Goal: Information Seeking & Learning: Understand process/instructions

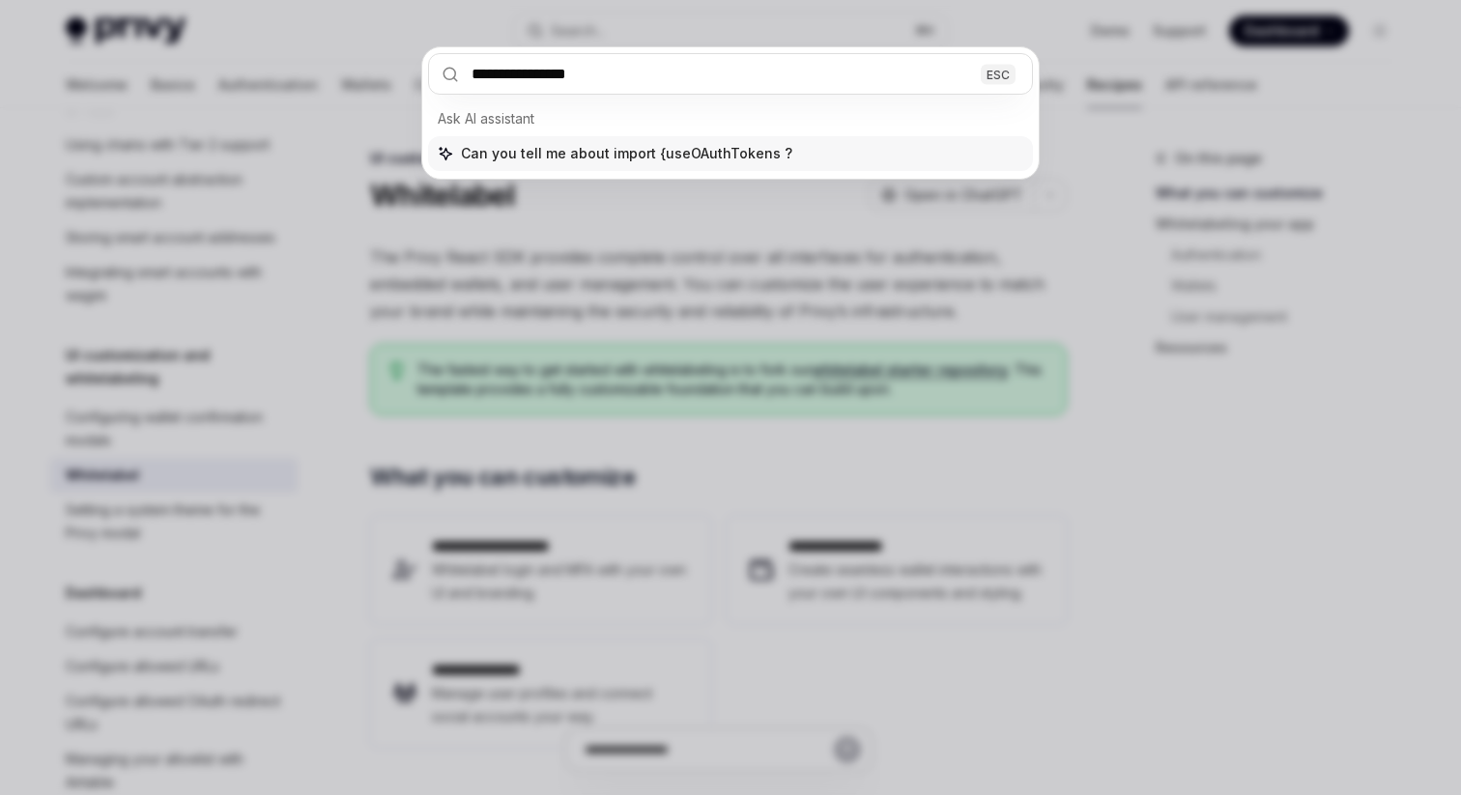
type input "**********"
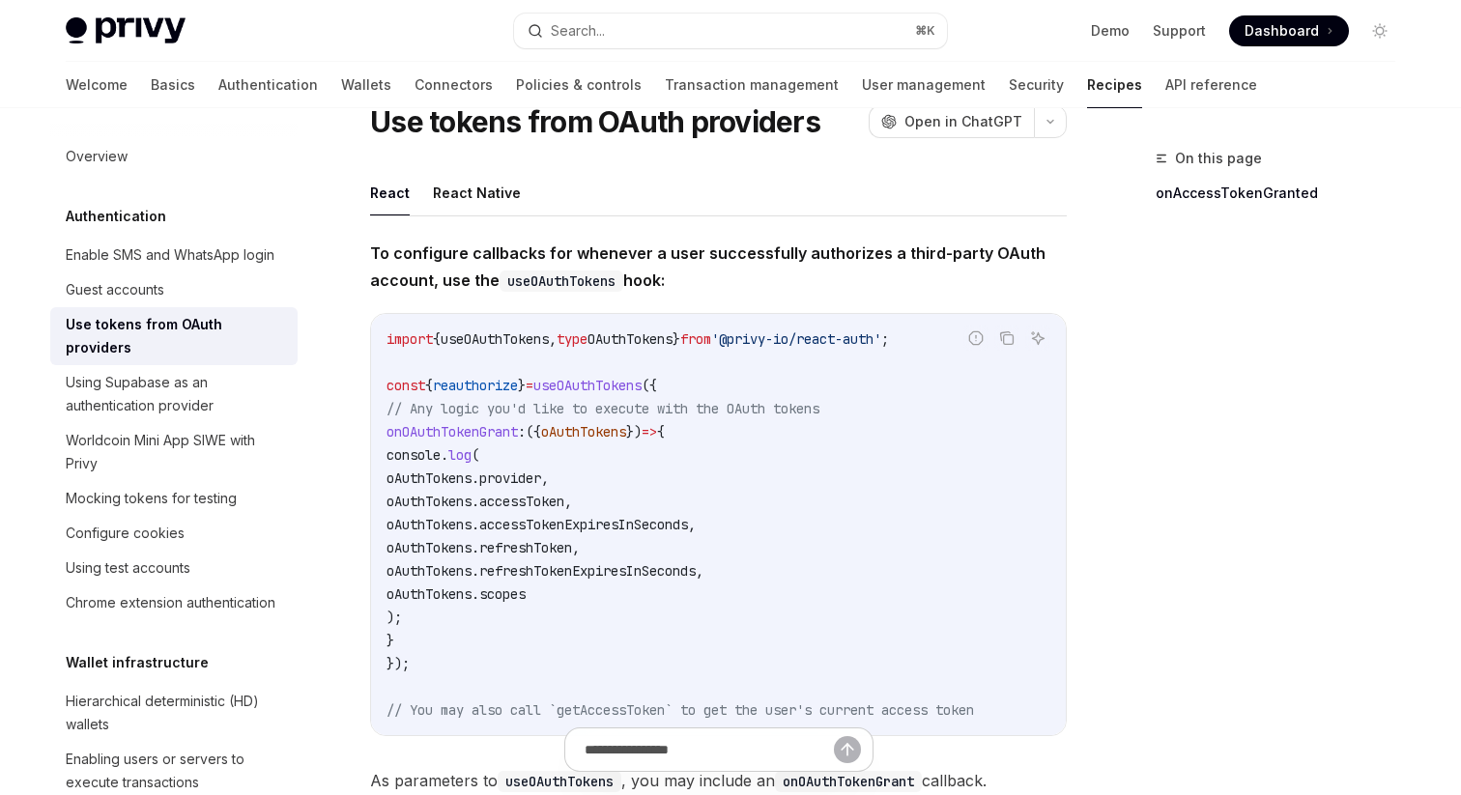
scroll to position [72, 0]
click at [452, 200] on button "React Native" at bounding box center [477, 193] width 88 height 45
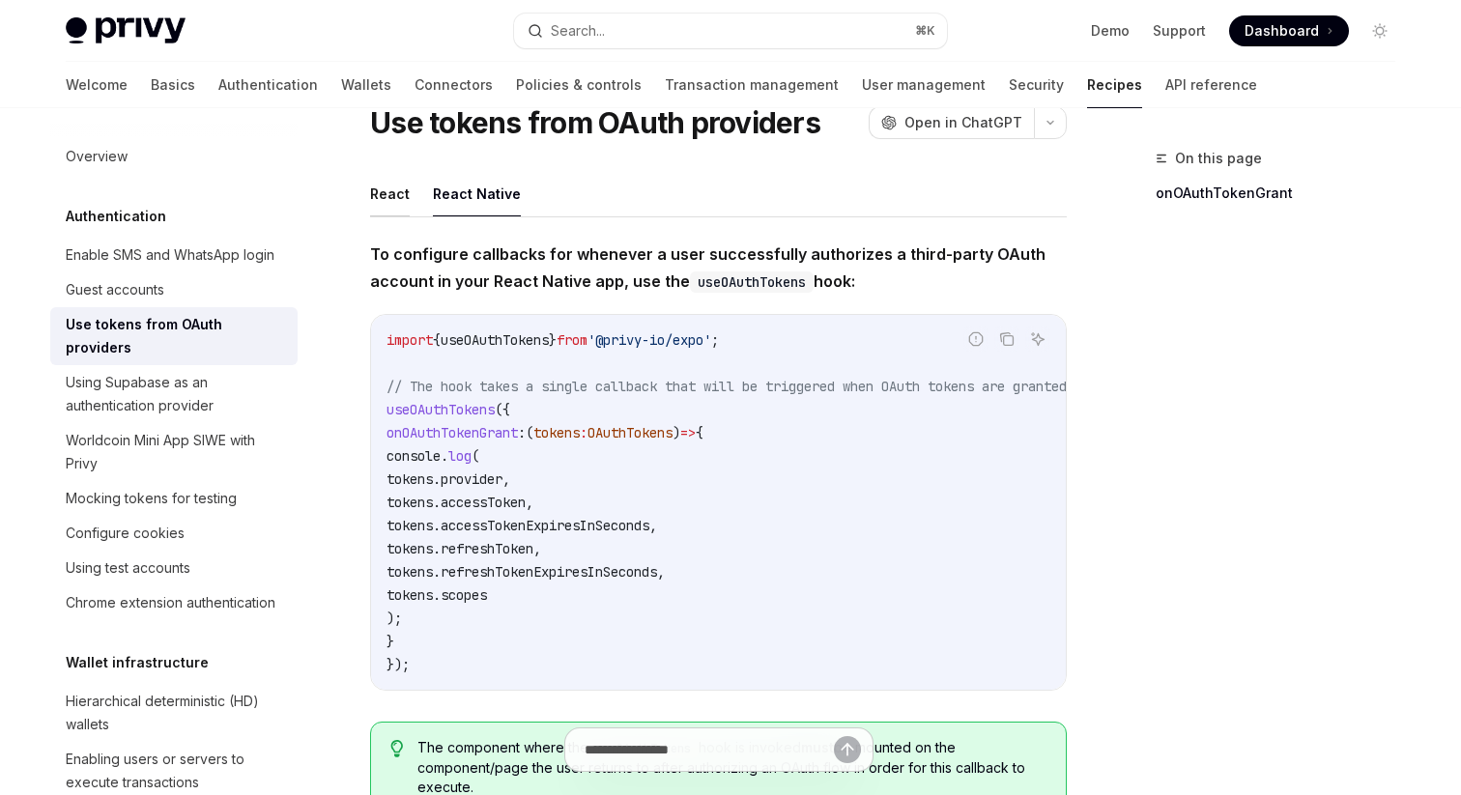
click at [407, 192] on button "React" at bounding box center [390, 193] width 40 height 45
type textarea "*"
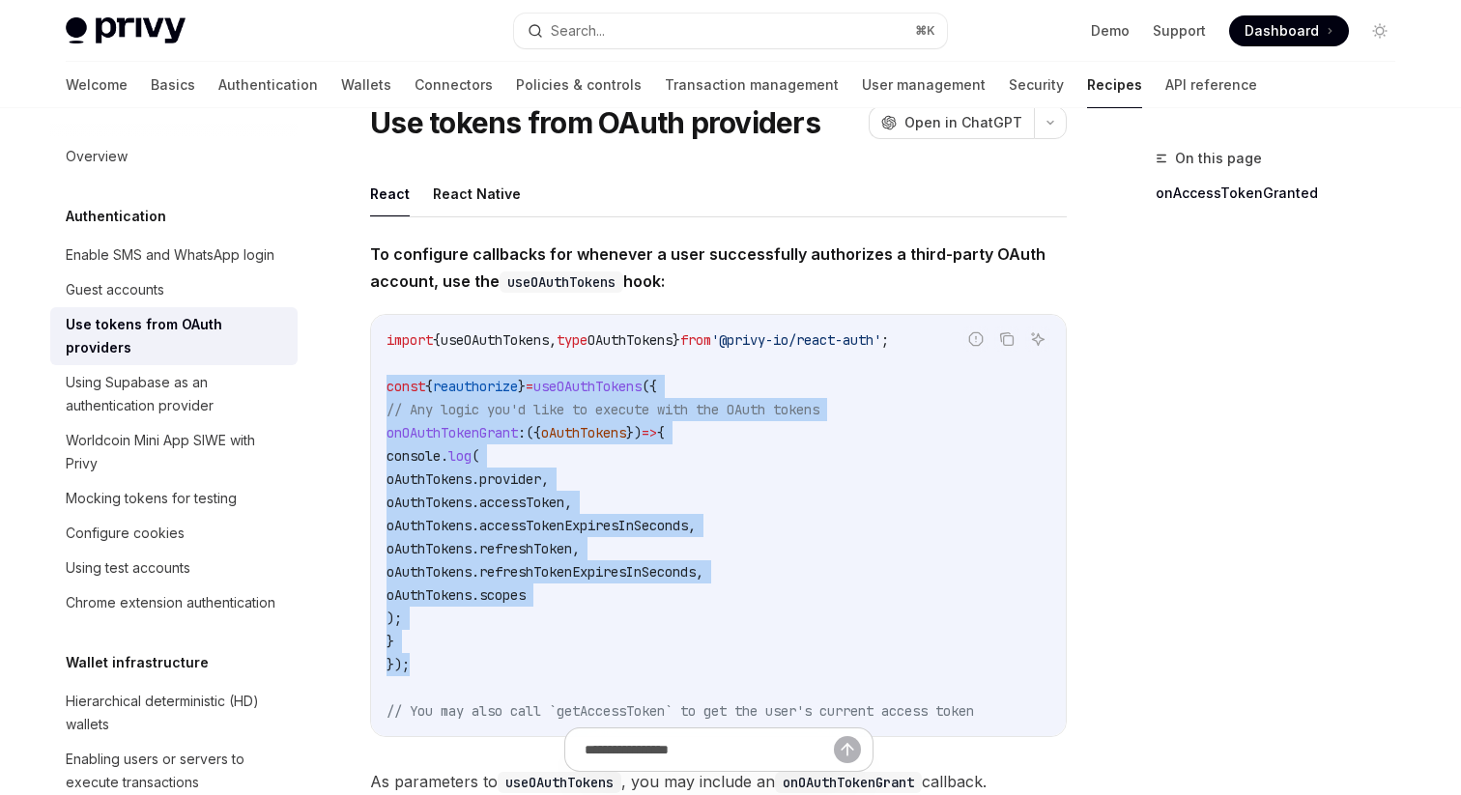
drag, startPoint x: 378, startPoint y: 380, endPoint x: 482, endPoint y: 655, distance: 294.5
click at [482, 655] on div "import { useOAuthTokens , type OAuthTokens } from '@privy-io/react-auth' ; cons…" at bounding box center [718, 525] width 695 height 421
copy code "const { reauthorize } = useOAuthTokens ({ // Any logic you'd like to execute wi…"
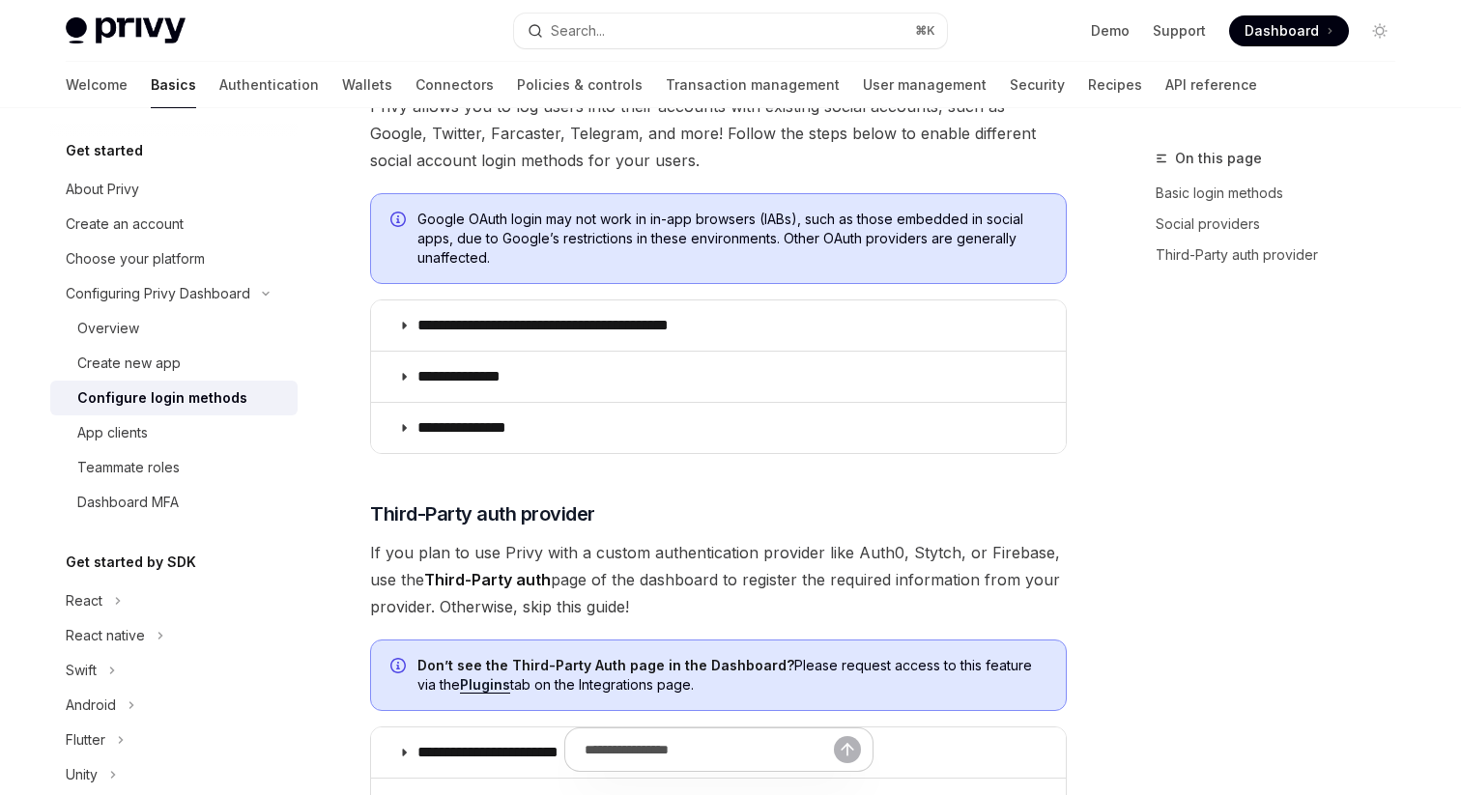
click at [408, 337] on summary "**********" at bounding box center [718, 326] width 695 height 50
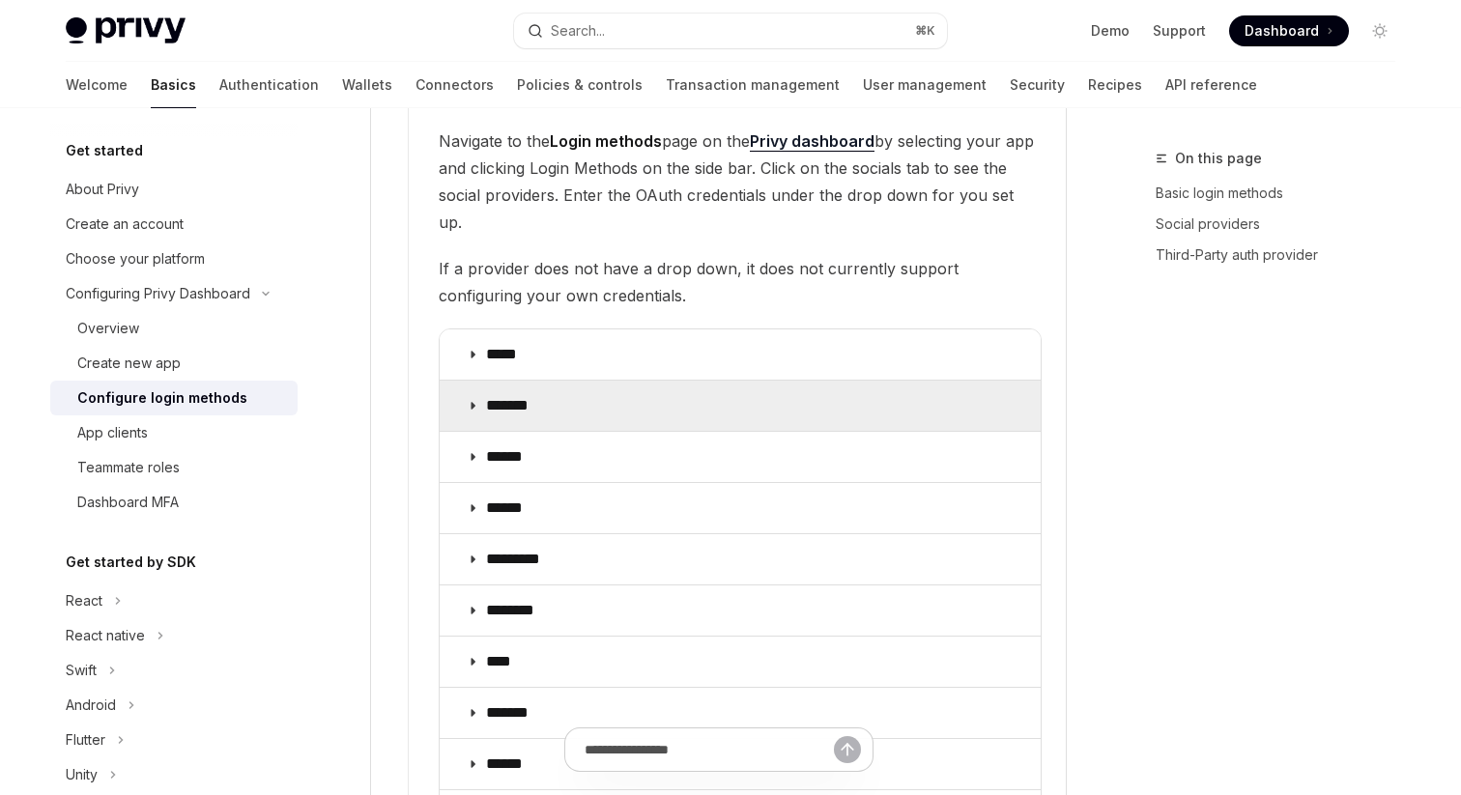
scroll to position [2273, 0]
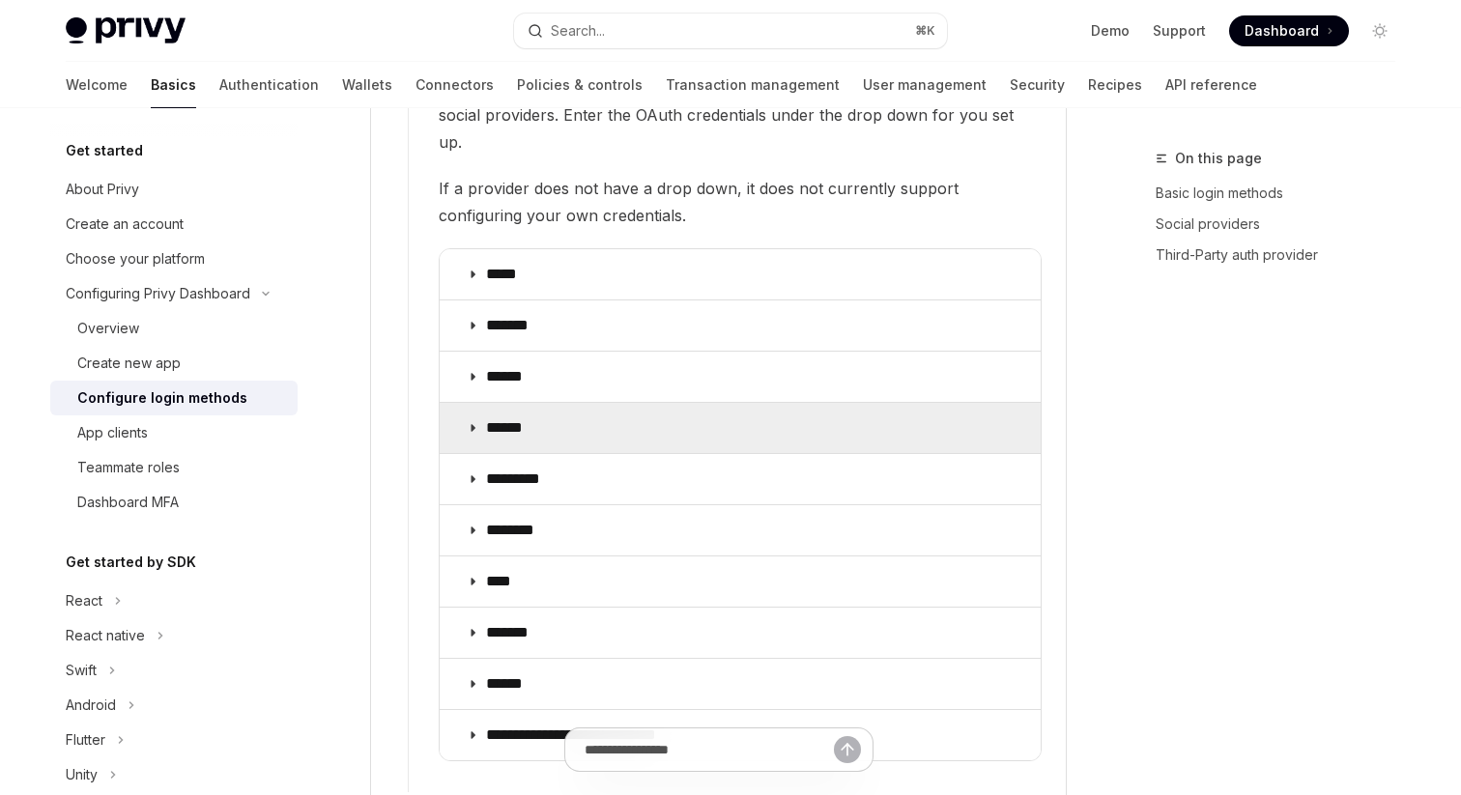
click at [480, 403] on summary "******" at bounding box center [740, 428] width 601 height 50
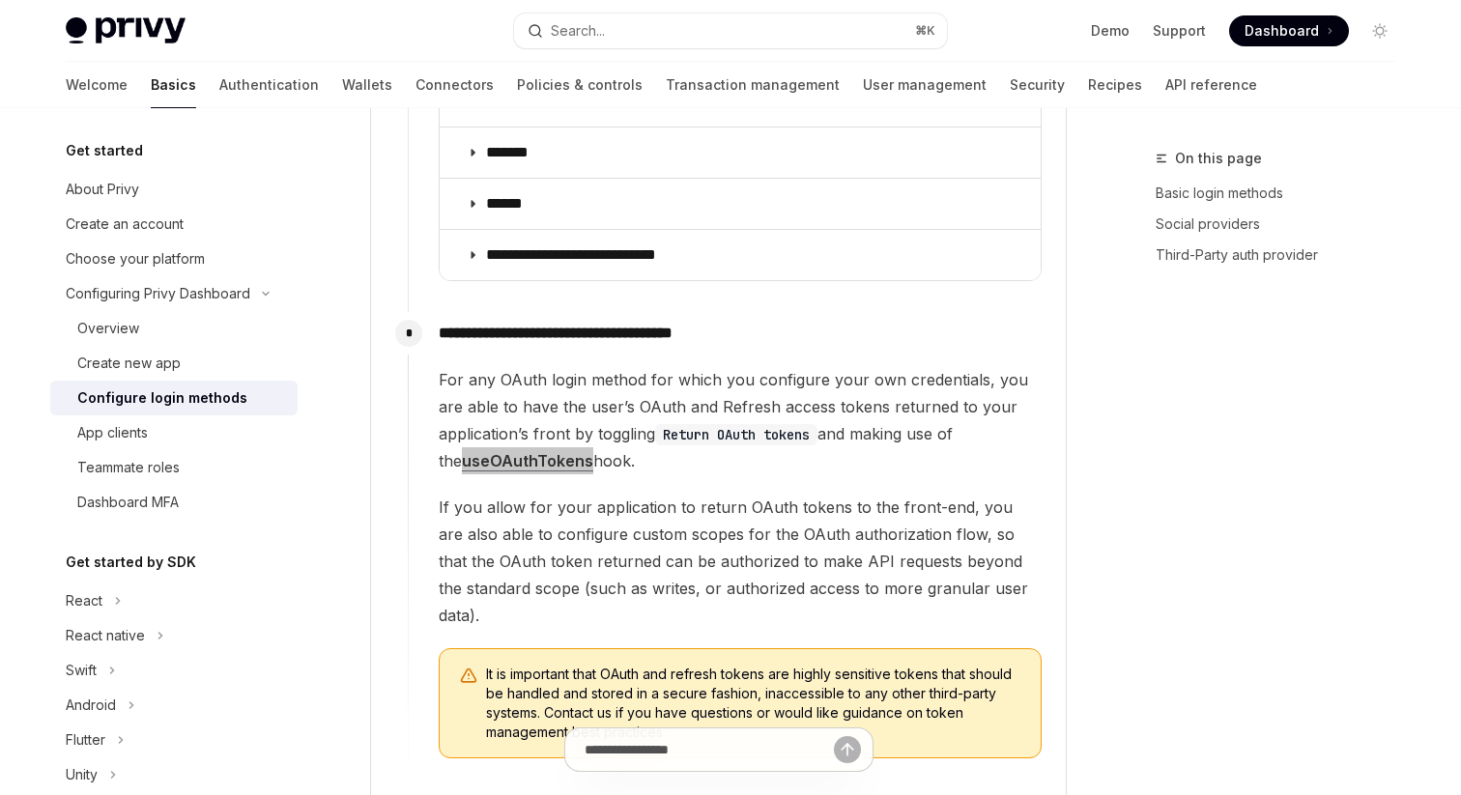
scroll to position [2995, 0]
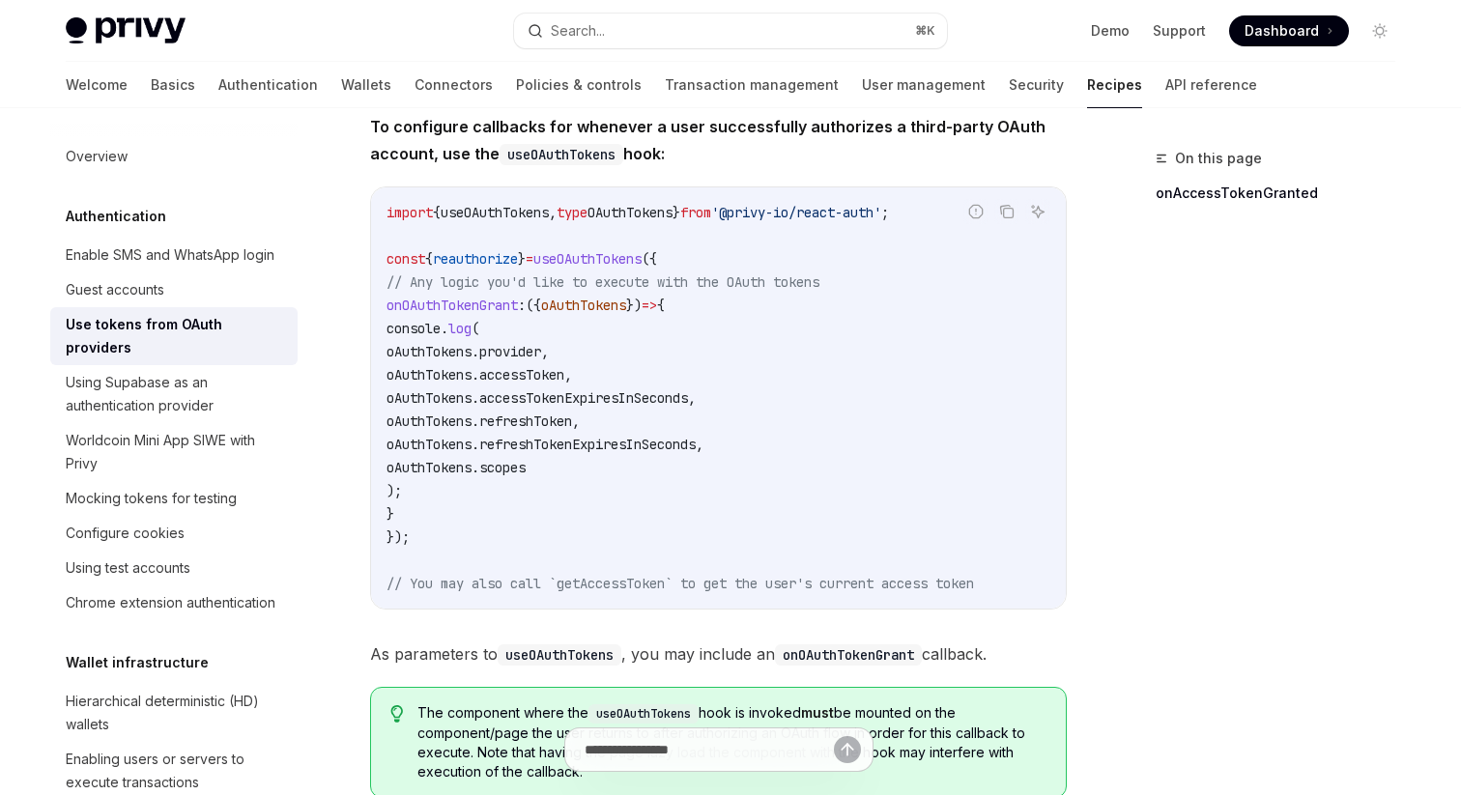
scroll to position [199, 0]
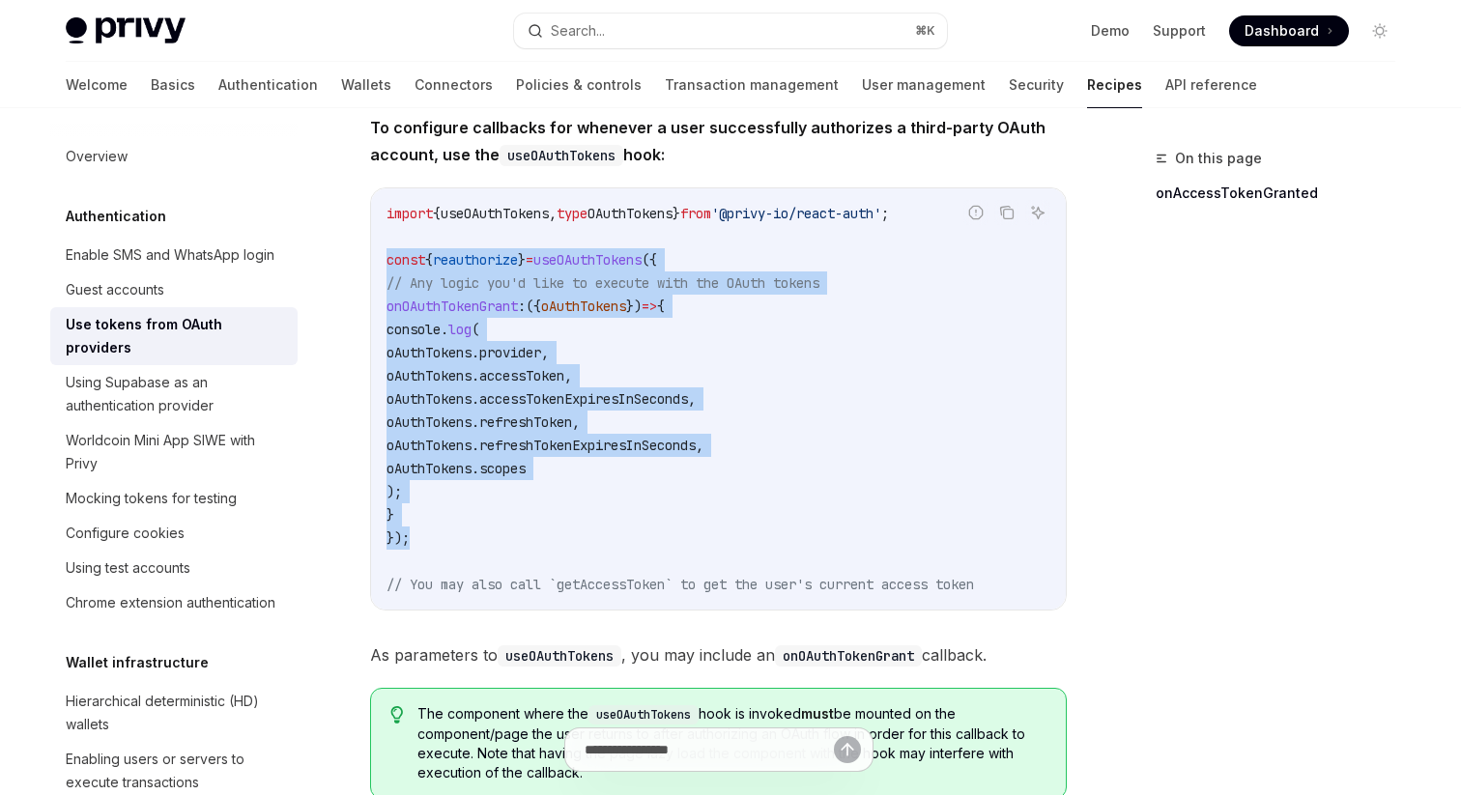
drag, startPoint x: 384, startPoint y: 249, endPoint x: 509, endPoint y: 536, distance: 313.3
click at [509, 536] on div "import { useOAuthTokens , type OAuthTokens } from '@privy-io/react-auth' ; cons…" at bounding box center [718, 398] width 695 height 421
copy code "const { reauthorize } = useOAuthTokens ({ // Any logic you'd like to execute wi…"
click at [788, 314] on code "import { useOAuthTokens , type OAuthTokens } from '@privy-io/react-auth' ; cons…" at bounding box center [719, 399] width 664 height 394
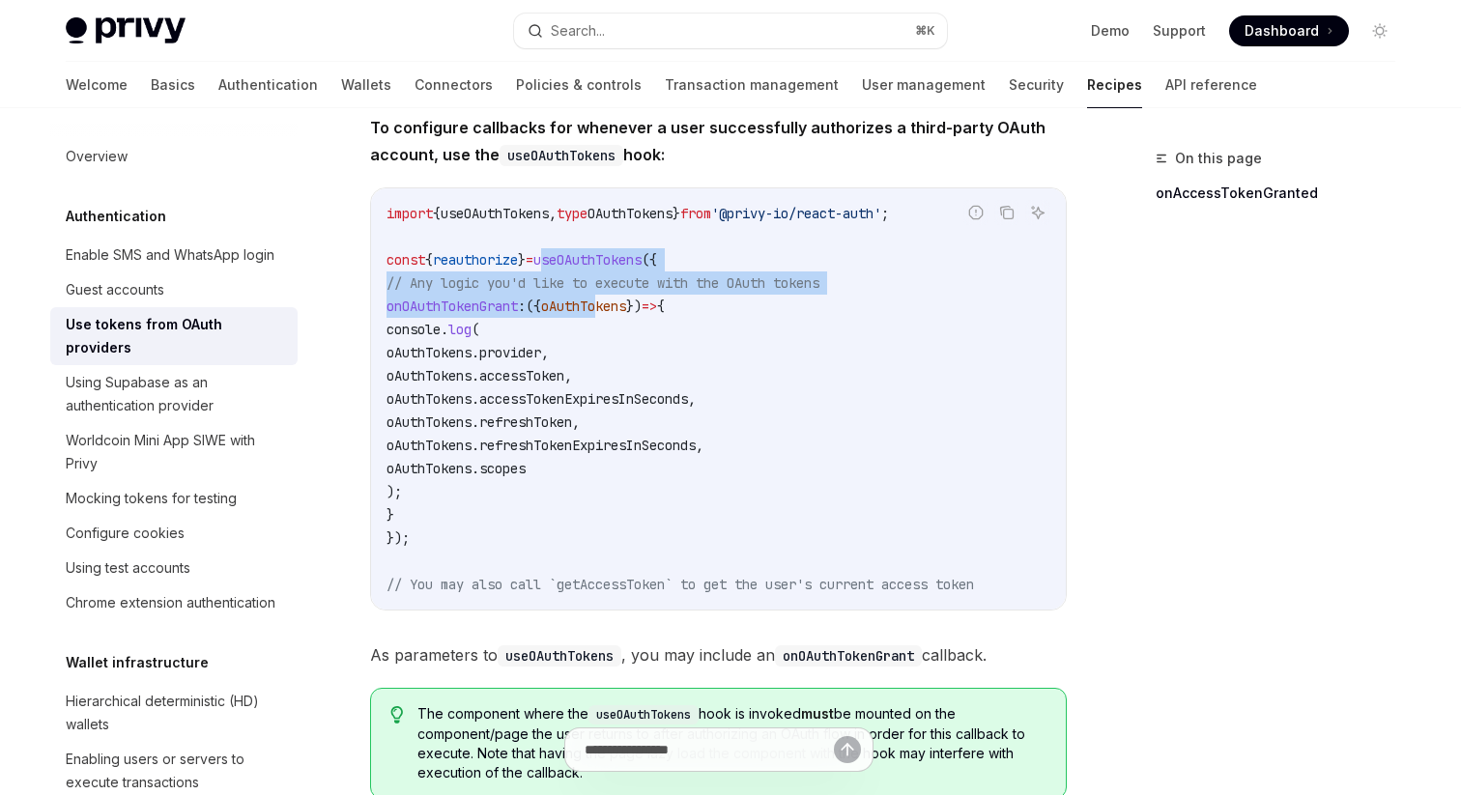
drag, startPoint x: 561, startPoint y: 257, endPoint x: 627, endPoint y: 297, distance: 76.7
click at [627, 298] on code "import { useOAuthTokens , type OAuthTokens } from '@privy-io/react-auth' ; cons…" at bounding box center [719, 399] width 664 height 394
copy code "useOAuthTokens ({ // Any logic you'd like to execute with the OAuth tokens onOA…"
click at [1007, 216] on icon "Copy the contents from the code block" at bounding box center [1006, 212] width 15 height 15
click at [1007, 216] on icon "Copy the contents from the code block" at bounding box center [1006, 213] width 15 height 11
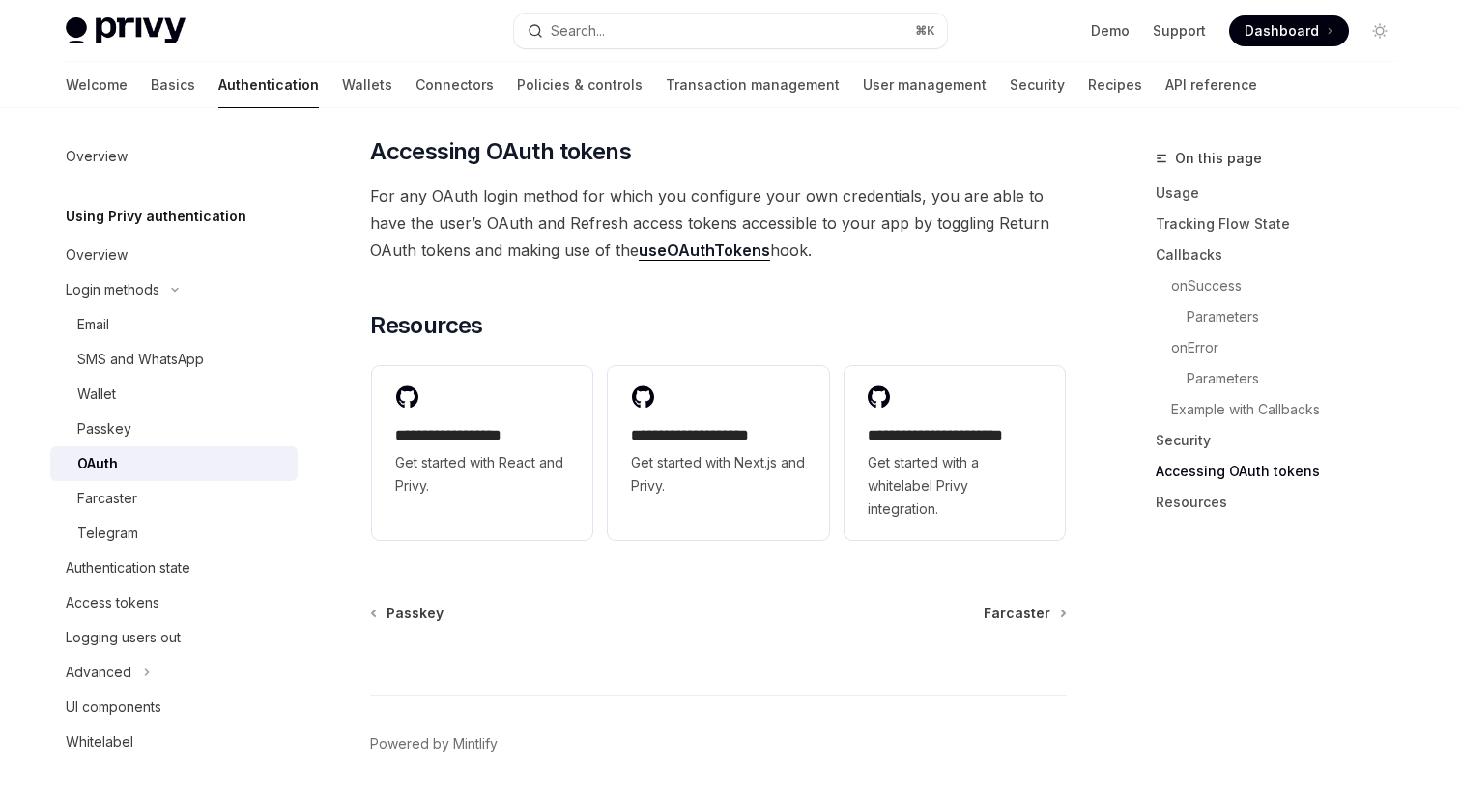
scroll to position [4292, 0]
click at [639, 242] on link "useOAuthTokens" at bounding box center [704, 252] width 131 height 20
type textarea "*"
